Goal: Find specific fact: Find specific fact

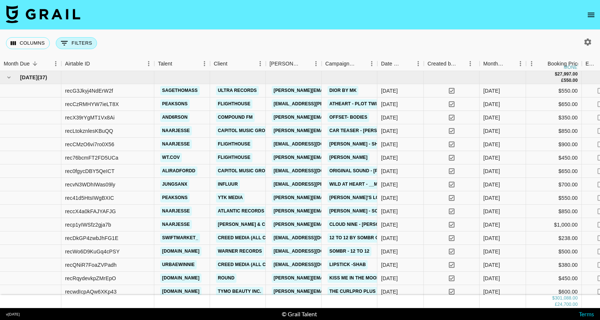
click at [65, 39] on icon "Show filters" at bounding box center [64, 43] width 9 height 9
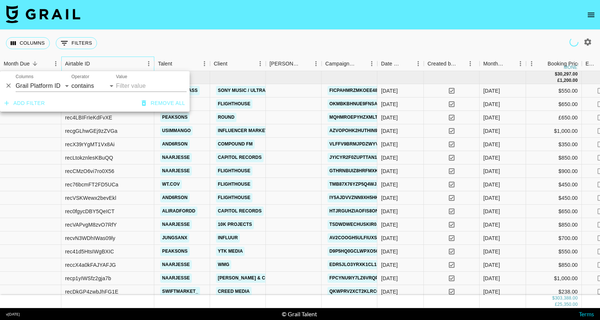
drag, startPoint x: 133, startPoint y: 60, endPoint x: 13, endPoint y: 85, distance: 122.0
click at [133, 60] on div "Airtable ID" at bounding box center [104, 64] width 78 height 15
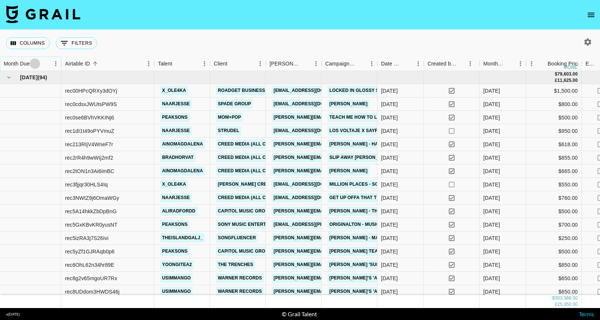
click at [33, 65] on icon "Sort" at bounding box center [35, 63] width 7 height 7
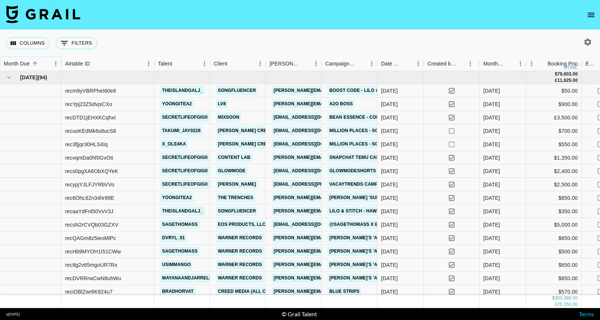
click at [33, 65] on icon "Sort" at bounding box center [35, 63] width 7 height 7
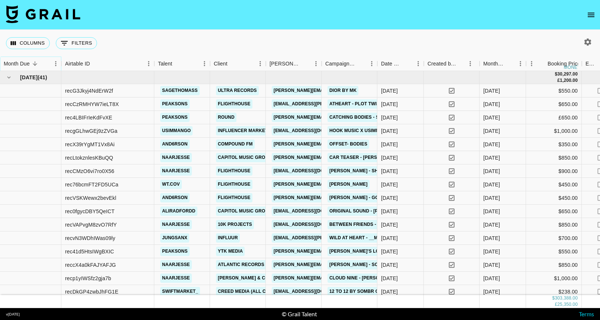
click at [33, 64] on icon "Sort" at bounding box center [35, 63] width 4 height 4
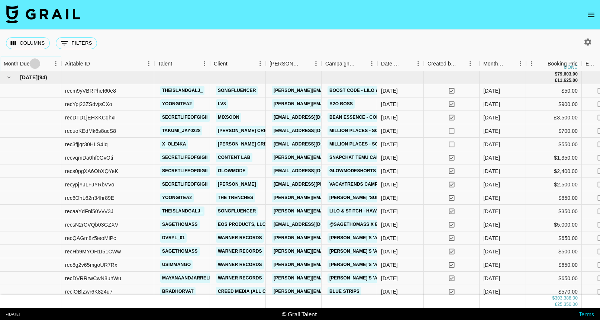
click at [33, 64] on icon "Sort" at bounding box center [35, 63] width 7 height 7
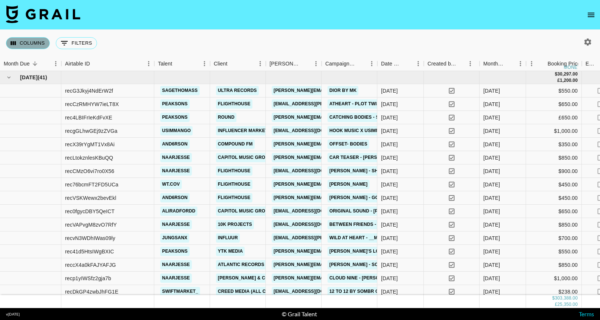
click at [40, 48] on button "Columns" at bounding box center [28, 43] width 44 height 12
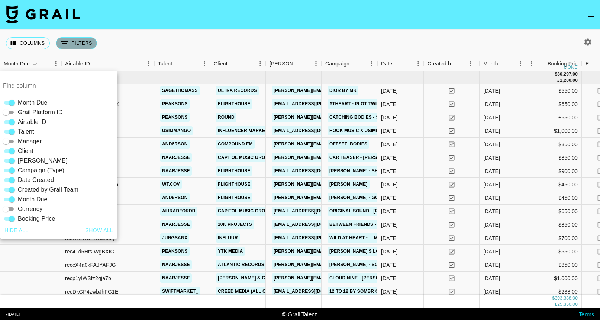
click at [62, 44] on icon "Show filters" at bounding box center [64, 43] width 9 height 9
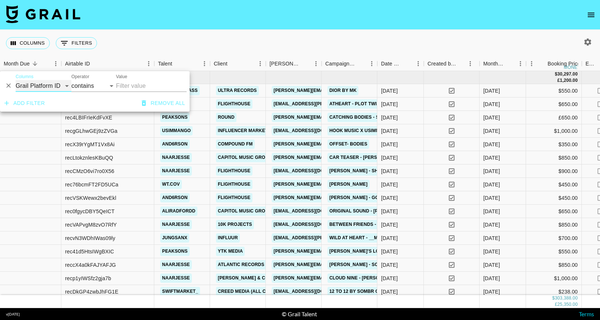
select select "airtableId"
click at [129, 84] on input "Value" at bounding box center [151, 86] width 71 height 12
paste input "recSDSEEAlZQdML5h"
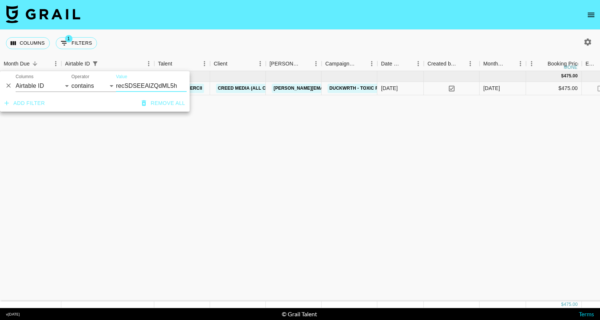
type input "recSDSEEAlZQdML5h"
click at [241, 31] on div "Columns 1 Filters + Booking" at bounding box center [300, 43] width 600 height 27
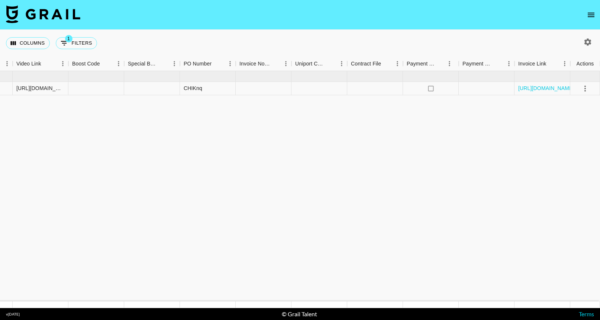
scroll to position [0, 718]
click at [548, 88] on link "[URL][DOMAIN_NAME]" at bounding box center [546, 87] width 56 height 7
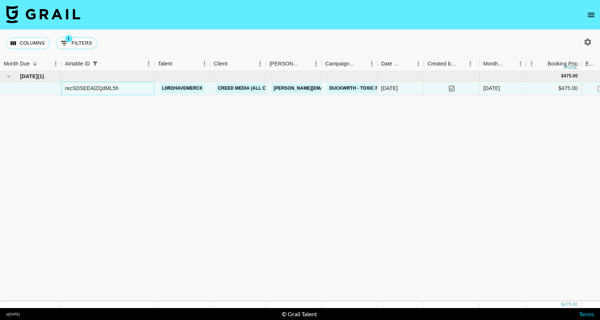
scroll to position [0, 0]
click at [105, 90] on div "recSDSEEAlZQdML5h" at bounding box center [92, 87] width 54 height 7
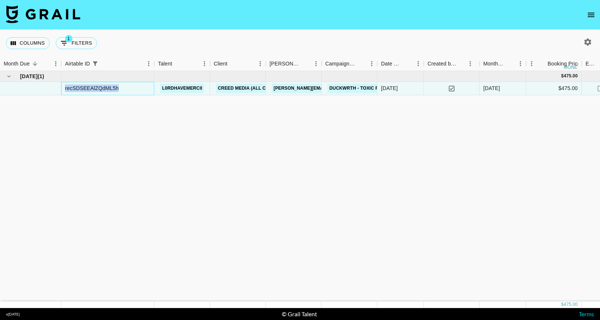
click at [105, 90] on div "recSDSEEAlZQdML5h" at bounding box center [92, 87] width 54 height 7
copy div "recSDSEEAlZQdML5h"
